Goal: Information Seeking & Learning: Learn about a topic

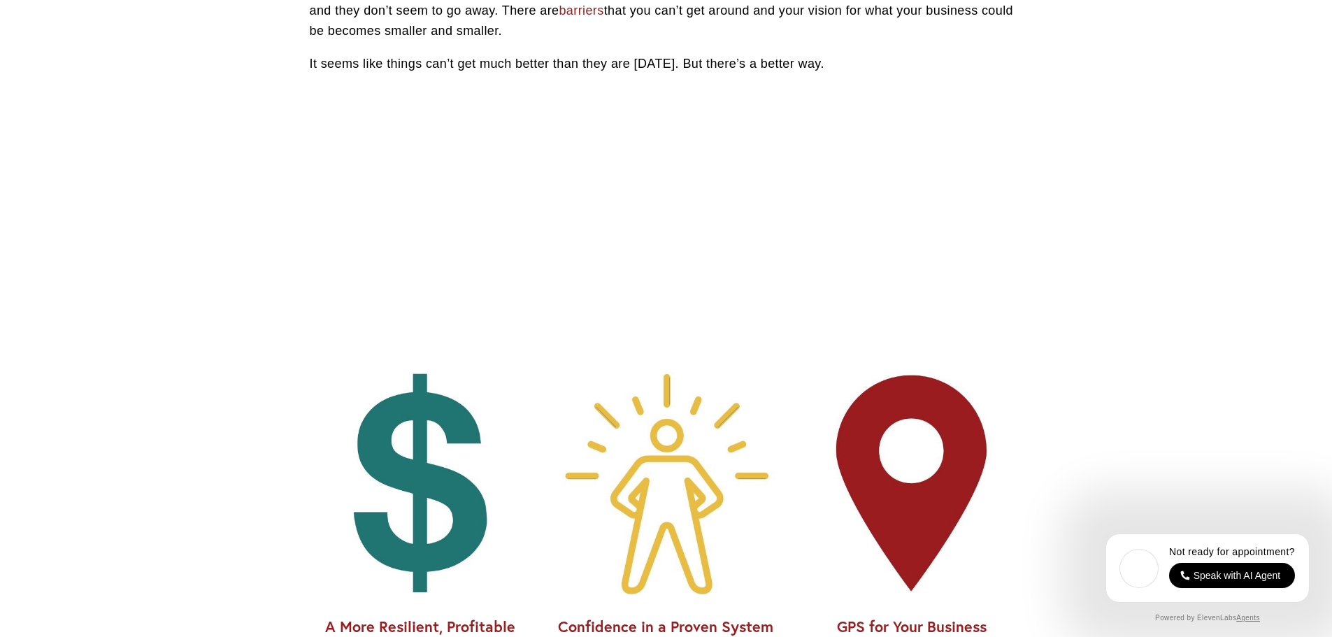
scroll to position [1188, 0]
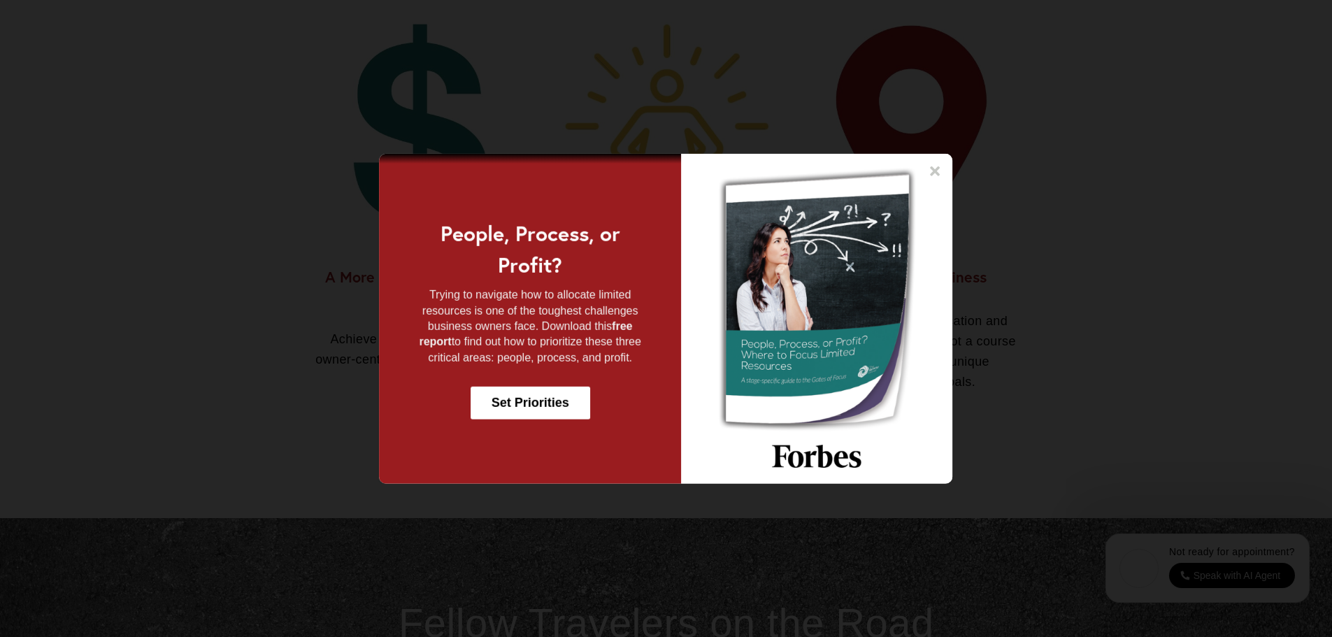
click at [933, 171] on icon at bounding box center [935, 171] width 10 height 10
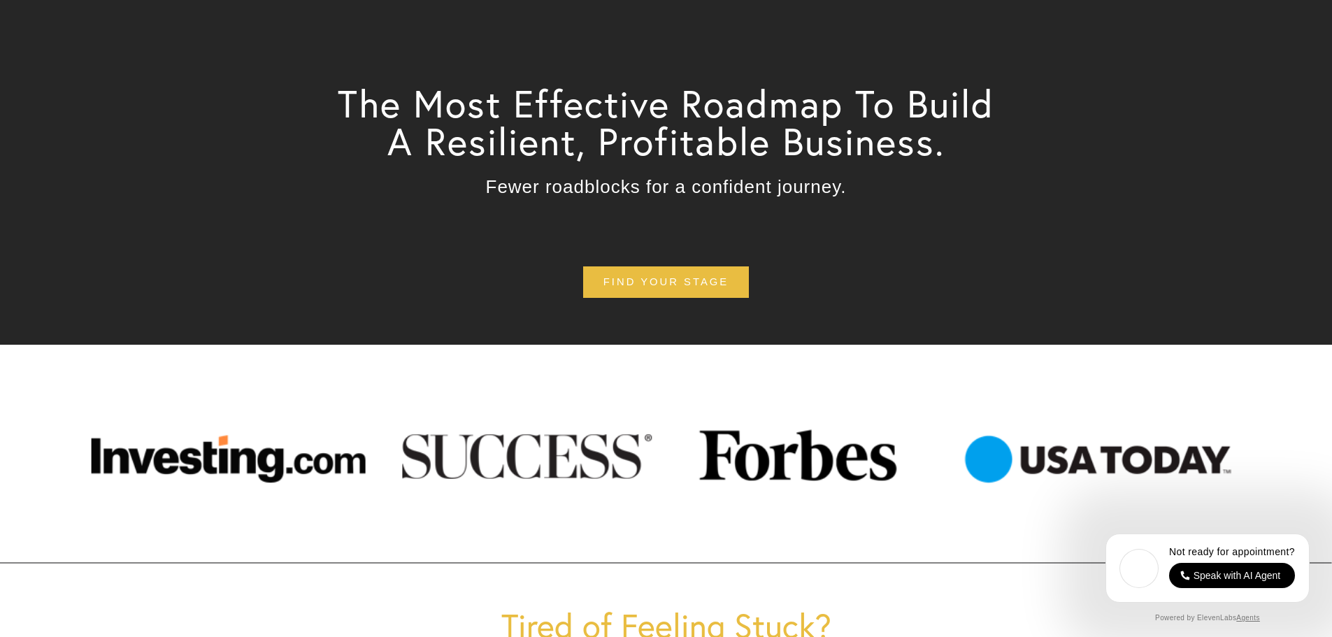
scroll to position [0, 0]
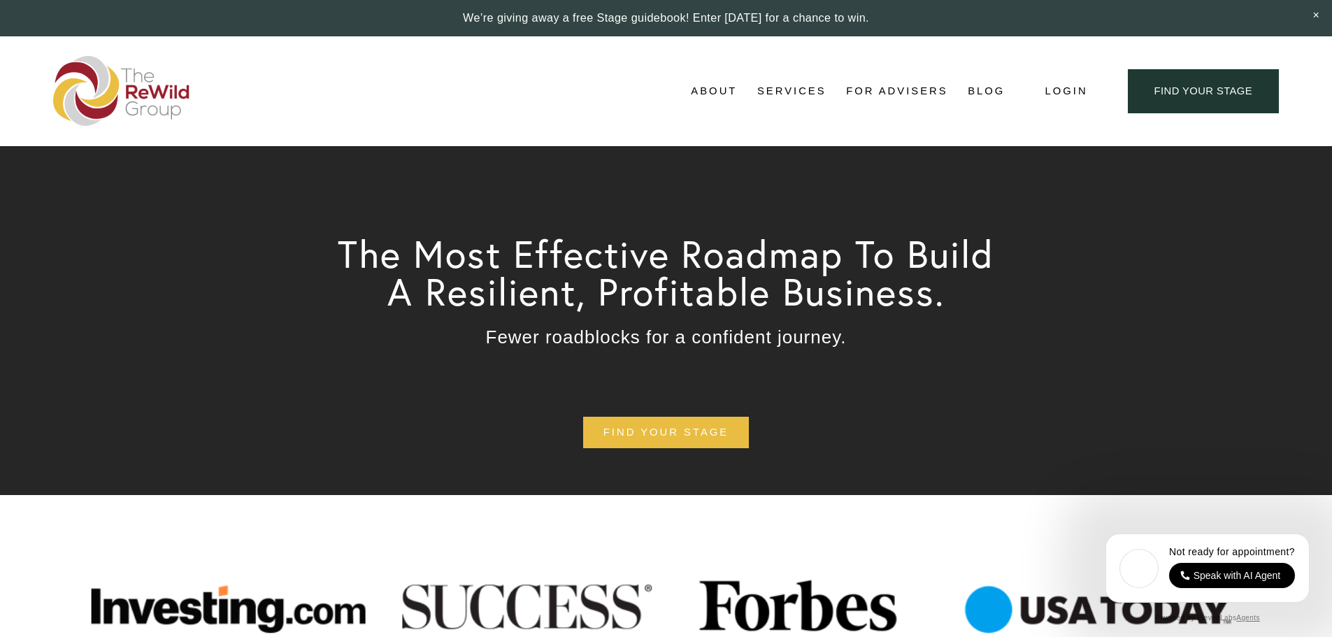
click at [0, 0] on span "Matthew Pohl, Founder" at bounding box center [0, 0] width 0 height 0
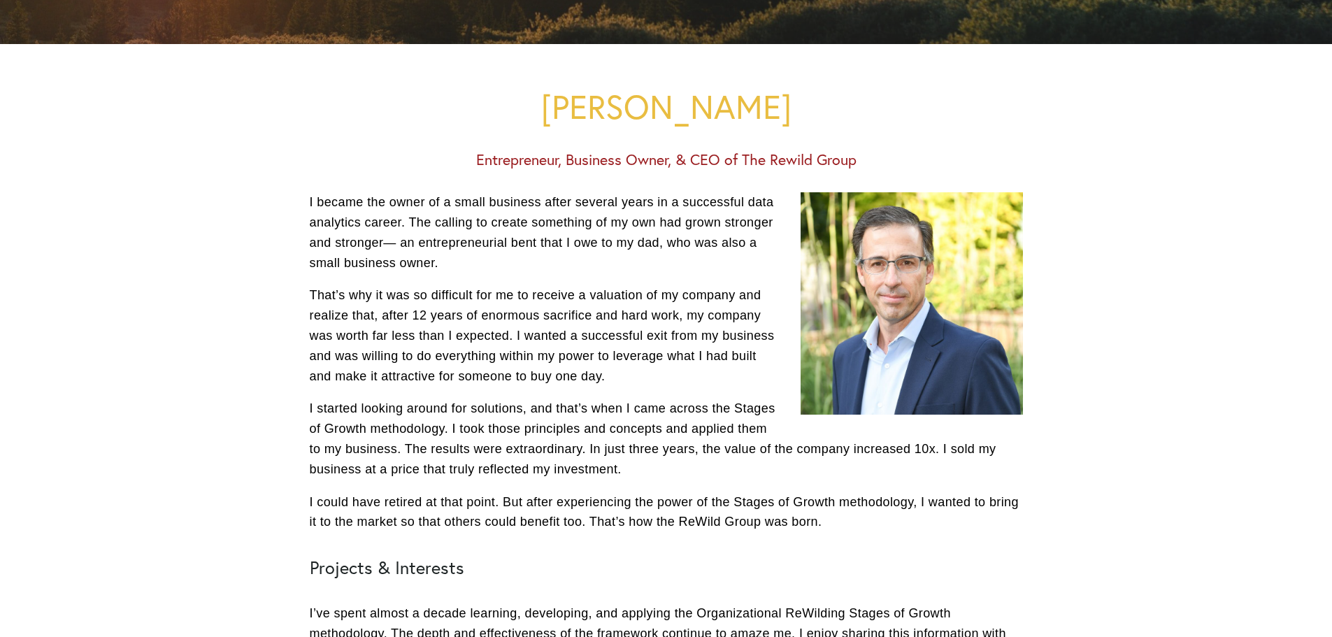
scroll to position [350, 0]
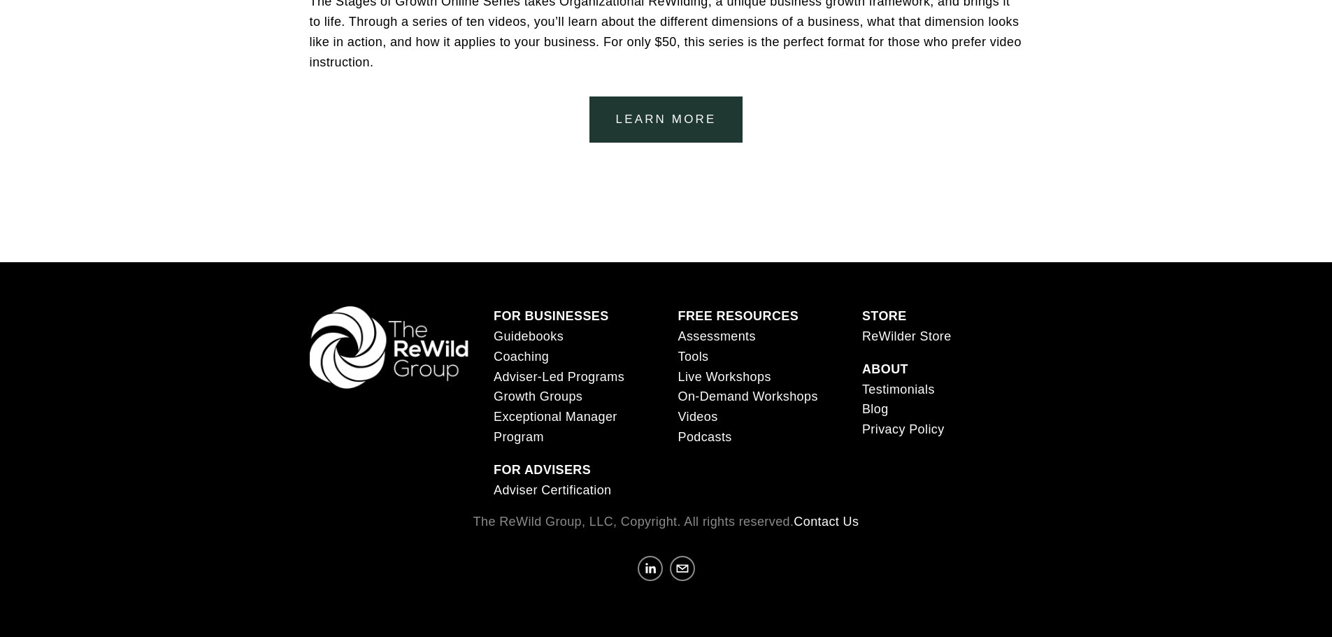
scroll to position [3062, 0]
click at [533, 352] on link "Coaching" at bounding box center [521, 357] width 55 height 20
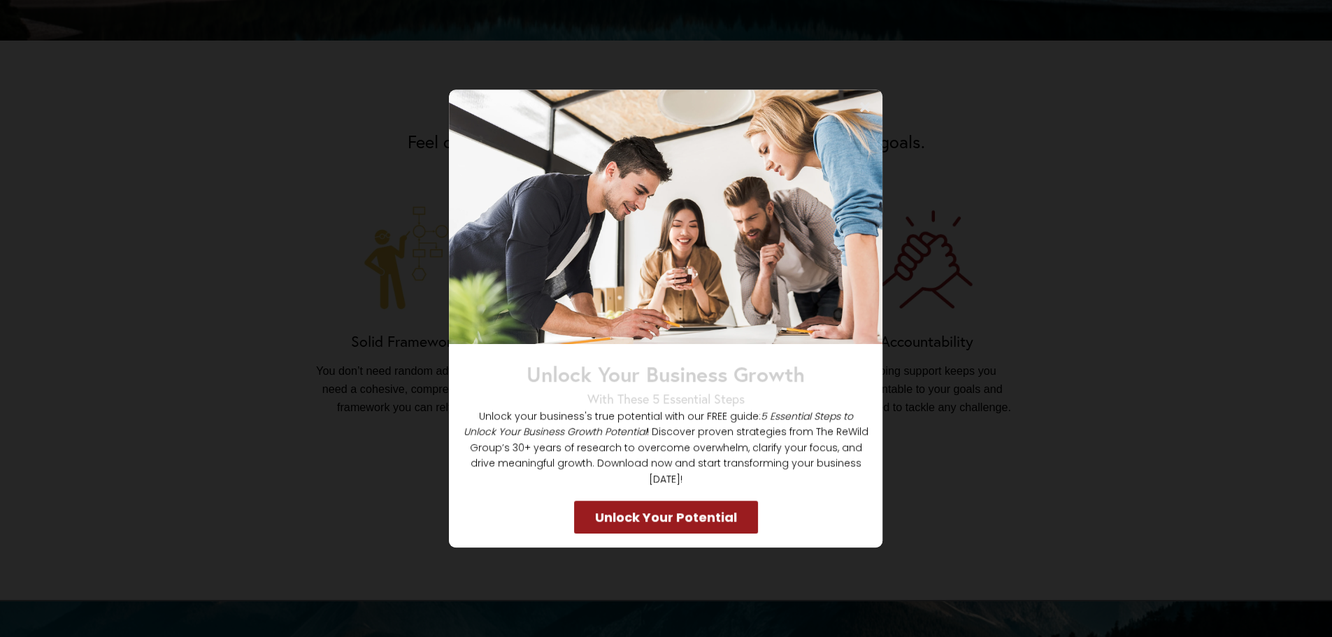
scroll to position [979, 0]
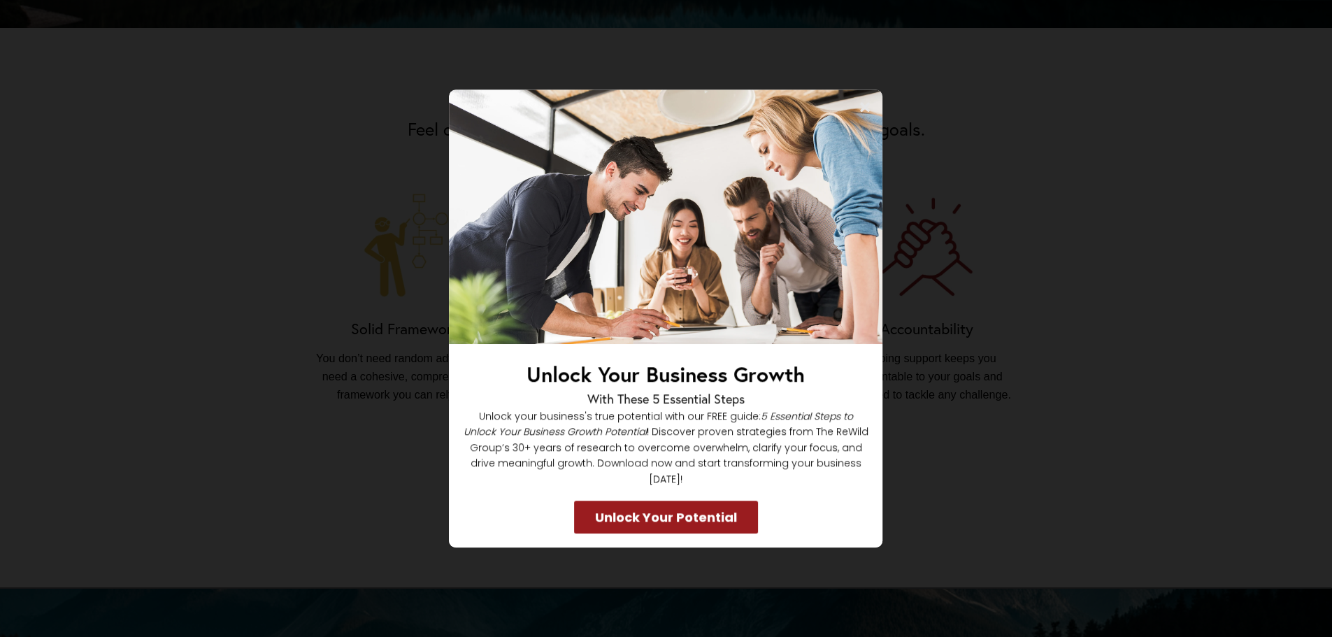
click at [332, 450] on div "Unlock Your Business Growth With These 5 Essential Steps Unlock your business's…" at bounding box center [666, 318] width 1237 height 458
click at [869, 114] on icon at bounding box center [865, 107] width 14 height 14
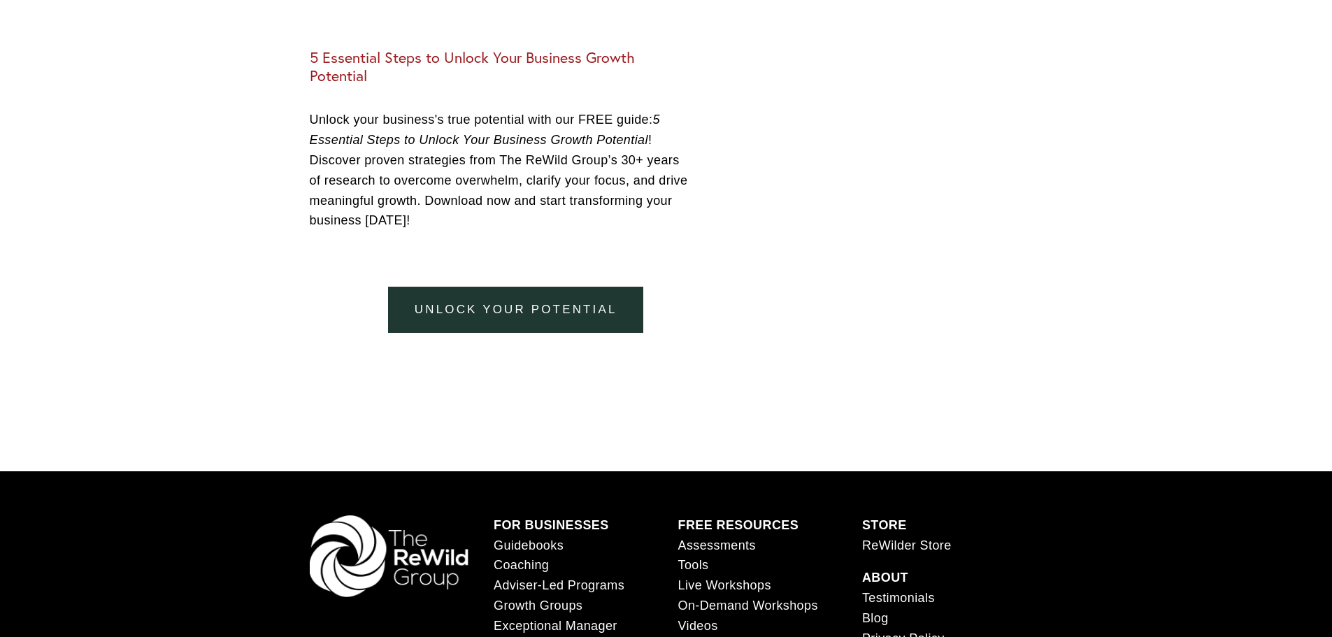
scroll to position [3319, 0]
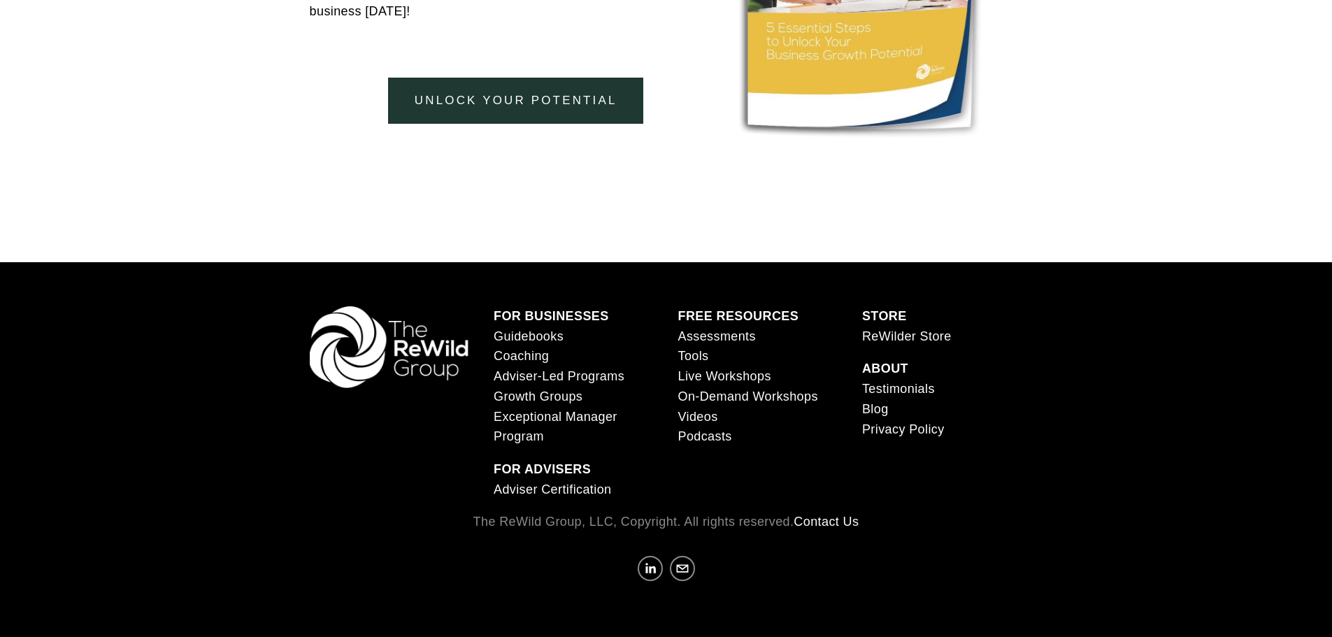
click at [515, 373] on link "Adviser-Led Programs" at bounding box center [559, 376] width 131 height 20
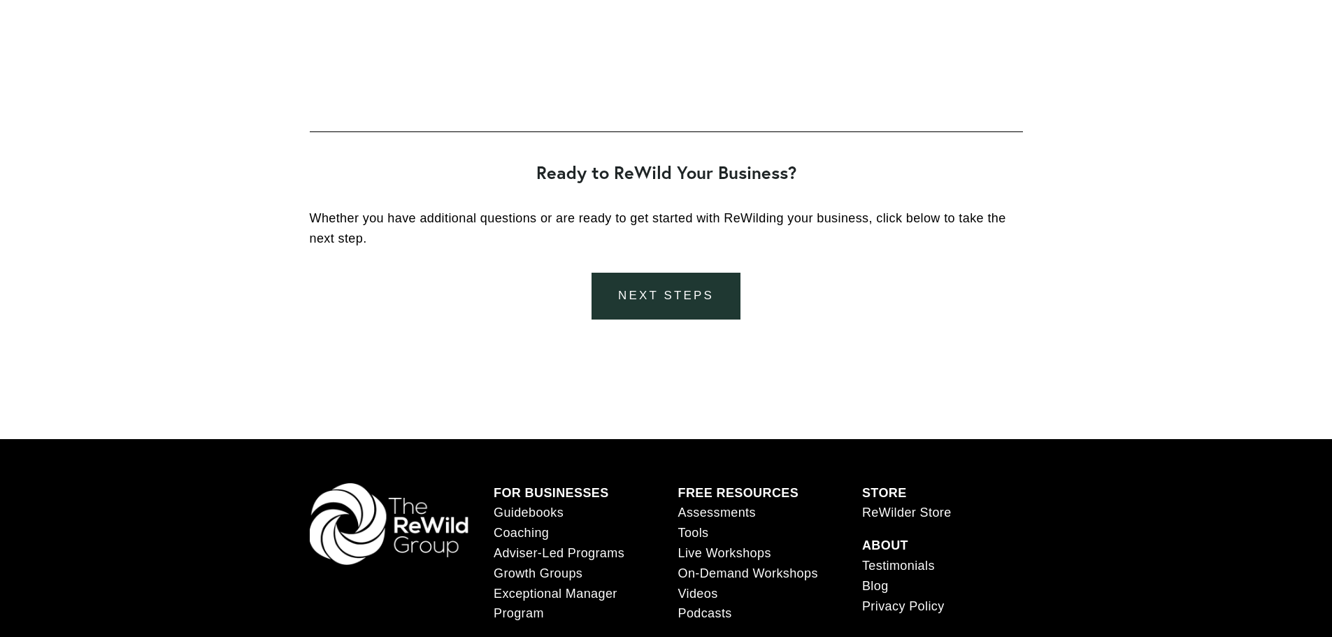
scroll to position [2919, 0]
